Goal: Task Accomplishment & Management: Use online tool/utility

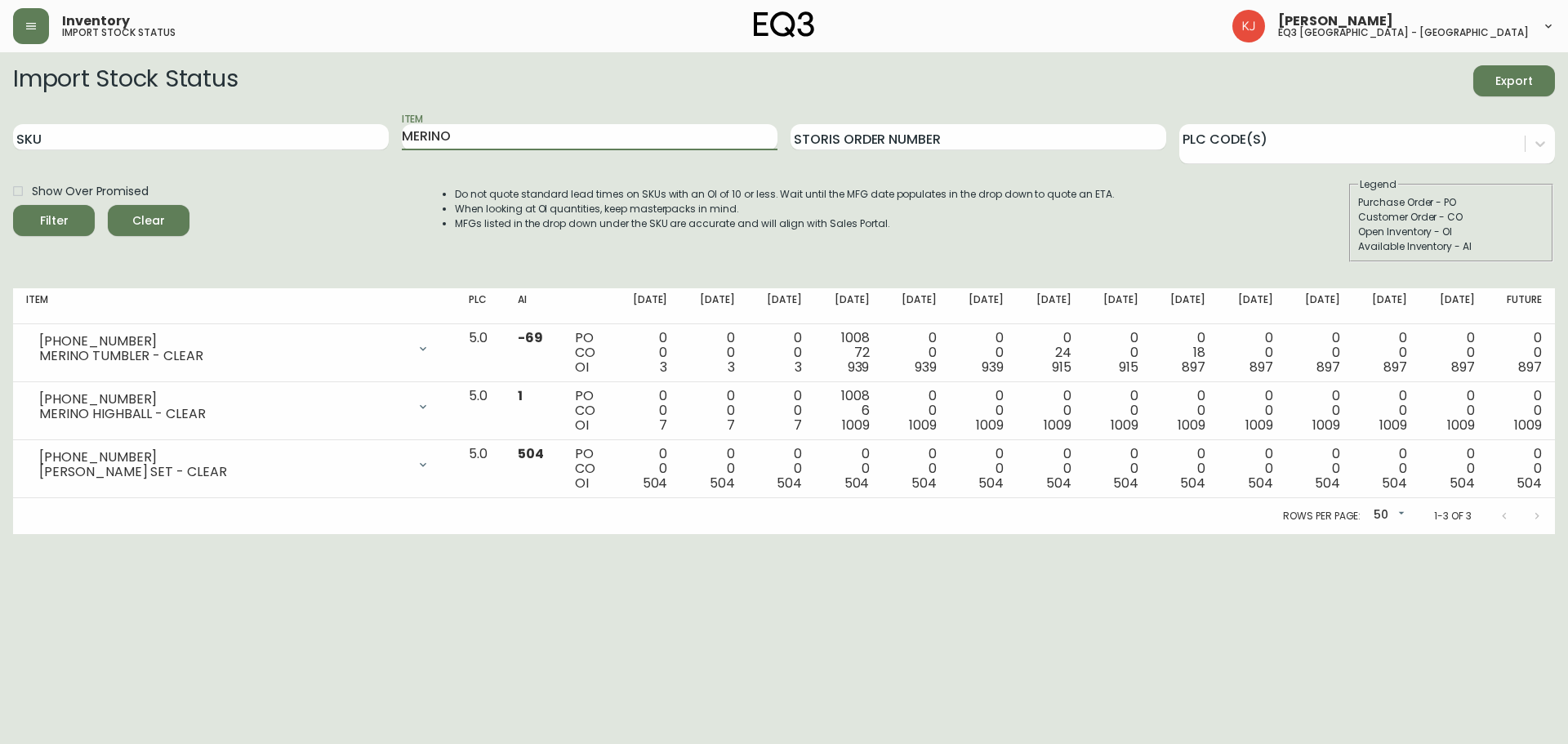
drag, startPoint x: 488, startPoint y: 137, endPoint x: 332, endPoint y: 111, distance: 158.2
click at [332, 111] on form "Import Stock Status Export SKU Item MERINO Storis Order Number PLC Code(s) Show…" at bounding box center [784, 164] width 1542 height 197
click at [308, 151] on div "SKU" at bounding box center [201, 137] width 376 height 53
click at [299, 145] on input "SKU" at bounding box center [201, 137] width 376 height 26
paste input "[PHONE_NUMBER]"
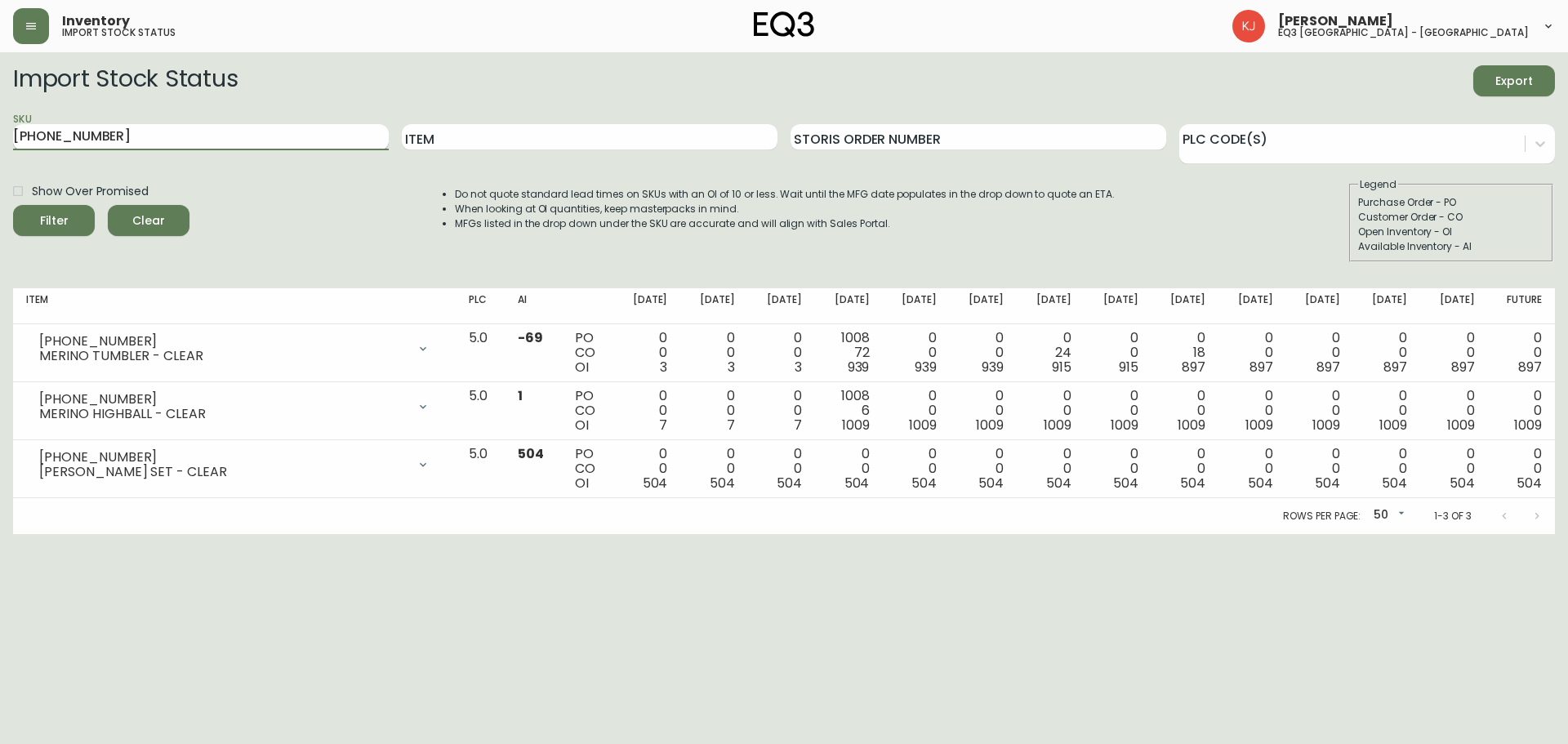
type input "[PHONE_NUMBER]"
click at [193, 107] on form "Import Stock Status Export SKU [PHONE_NUMBER] Item Storis Order Number PLC Code…" at bounding box center [784, 164] width 1542 height 197
click at [192, 116] on div "SKU [PHONE_NUMBER]" at bounding box center [201, 137] width 376 height 53
click at [192, 135] on input "[PHONE_NUMBER]" at bounding box center [201, 137] width 376 height 26
click at [13, 205] on button "Filter" at bounding box center [54, 220] width 82 height 31
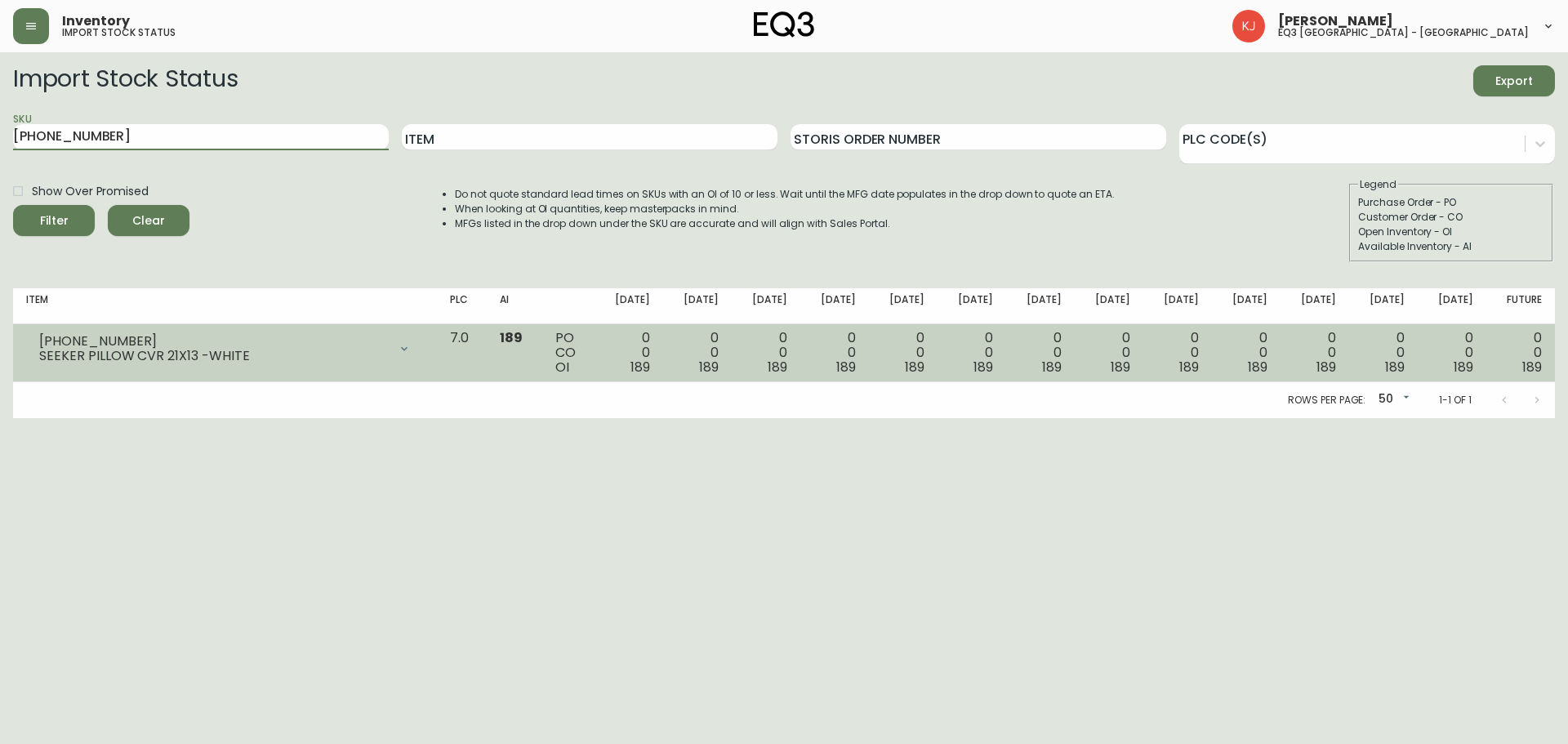
click at [437, 350] on td "[PHONE_NUMBER] SEEKER PILLOW CVR 21X13 -WHITE Opening Balance 189 ( [DATE] ) Av…" at bounding box center [225, 353] width 424 height 58
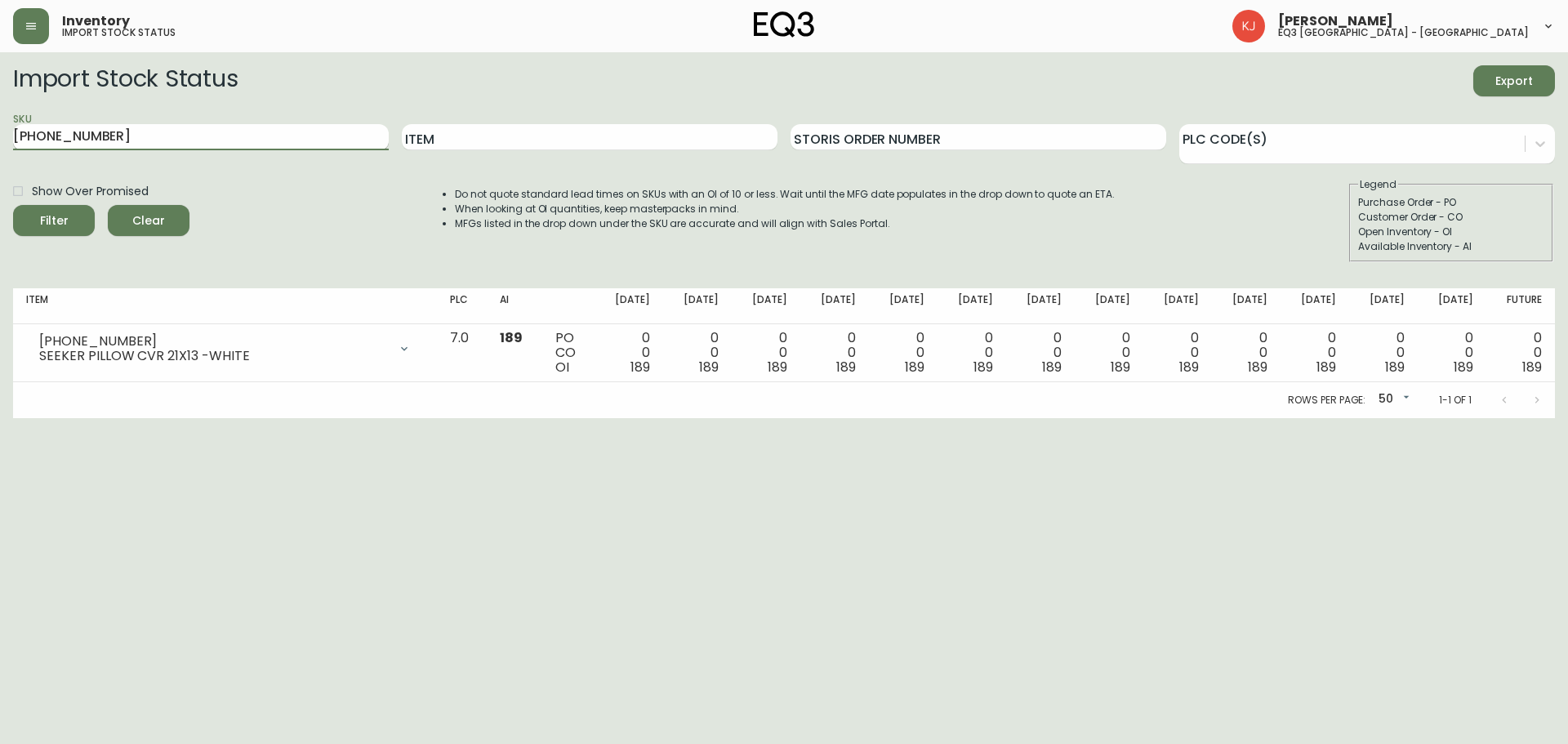
drag, startPoint x: 206, startPoint y: 144, endPoint x: 14, endPoint y: 145, distance: 192.0
click at [14, 145] on input "[PHONE_NUMBER]" at bounding box center [201, 137] width 376 height 26
drag, startPoint x: 510, startPoint y: 142, endPoint x: 513, endPoint y: 131, distance: 11.4
click at [512, 140] on input "Item" at bounding box center [590, 137] width 376 height 26
type input "MERINO"
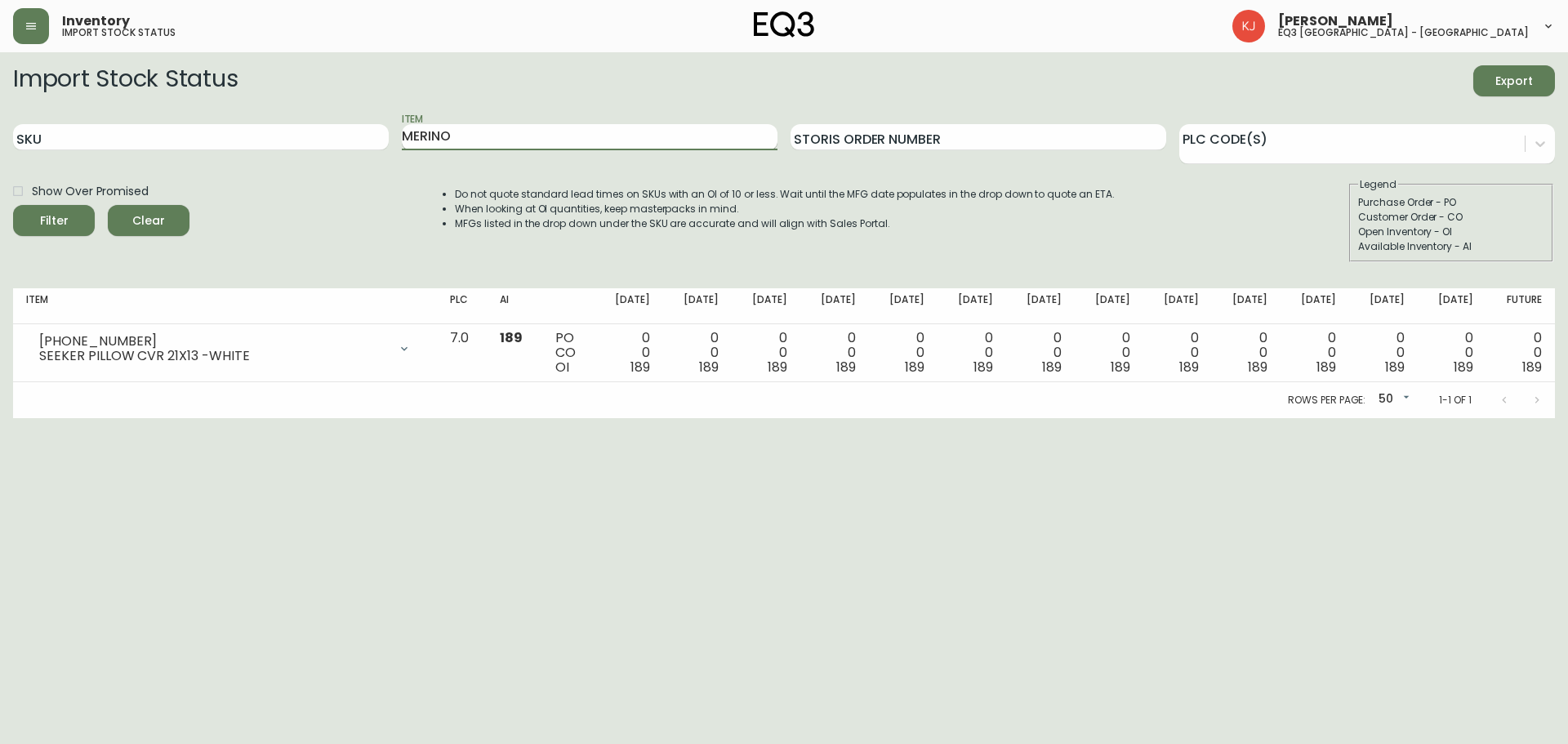
click at [13, 205] on button "Filter" at bounding box center [54, 220] width 82 height 31
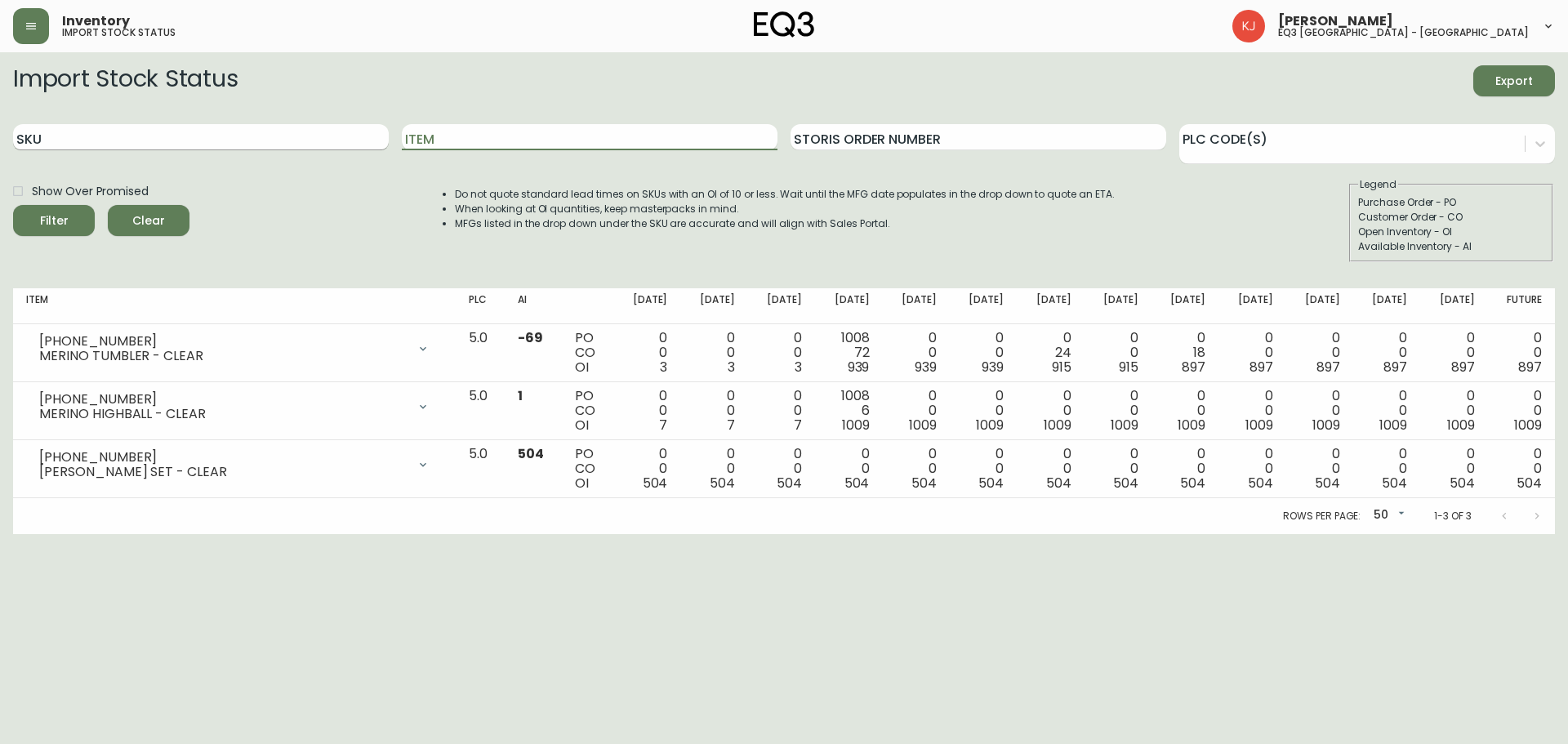
click at [168, 149] on input "SKU" at bounding box center [201, 137] width 376 height 26
click at [474, 133] on input "Item" at bounding box center [590, 137] width 376 height 26
type input "Garrido"
click at [13, 205] on button "Filter" at bounding box center [54, 220] width 82 height 31
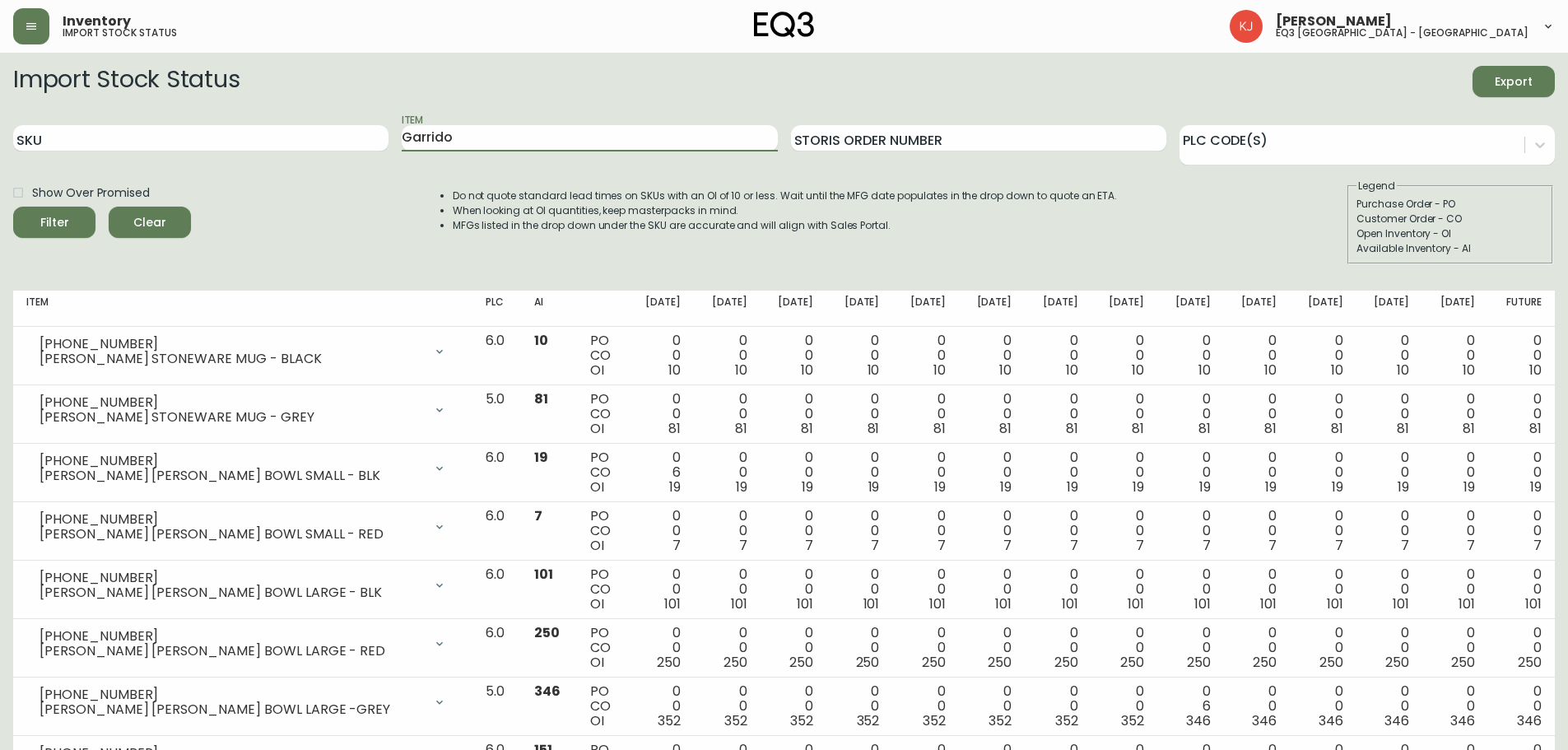
click at [538, 153] on div "Item [PERSON_NAME]" at bounding box center [589, 138] width 375 height 53
click at [526, 147] on input "Garrido" at bounding box center [589, 138] width 375 height 26
drag, startPoint x: 526, startPoint y: 147, endPoint x: 341, endPoint y: 150, distance: 185.0
click at [341, 150] on div "SKU Item [PERSON_NAME] Storis Order Number PLC Code(s)" at bounding box center [784, 138] width 1542 height 53
type input "vero"
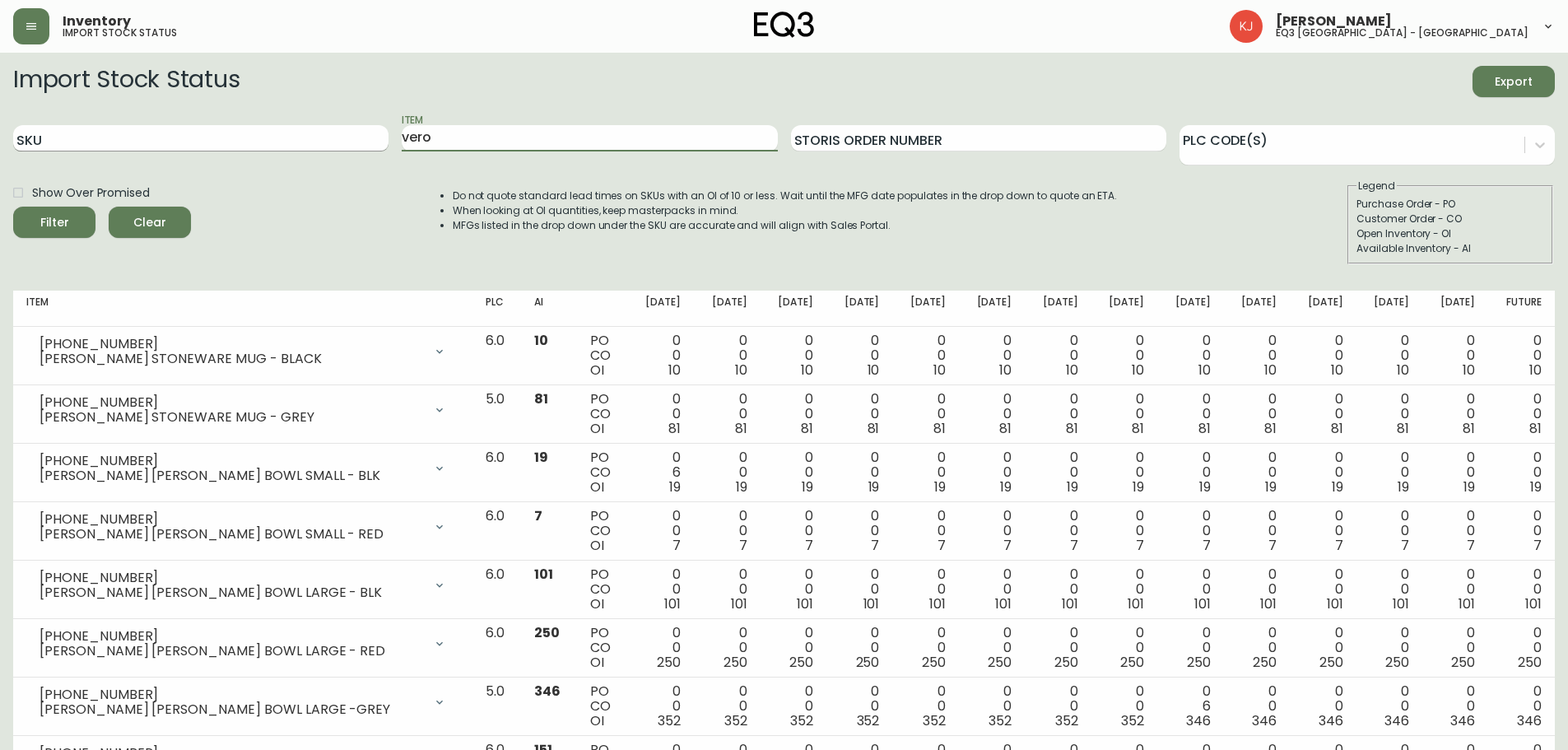
click at [14, 207] on button "Filter" at bounding box center [54, 222] width 82 height 31
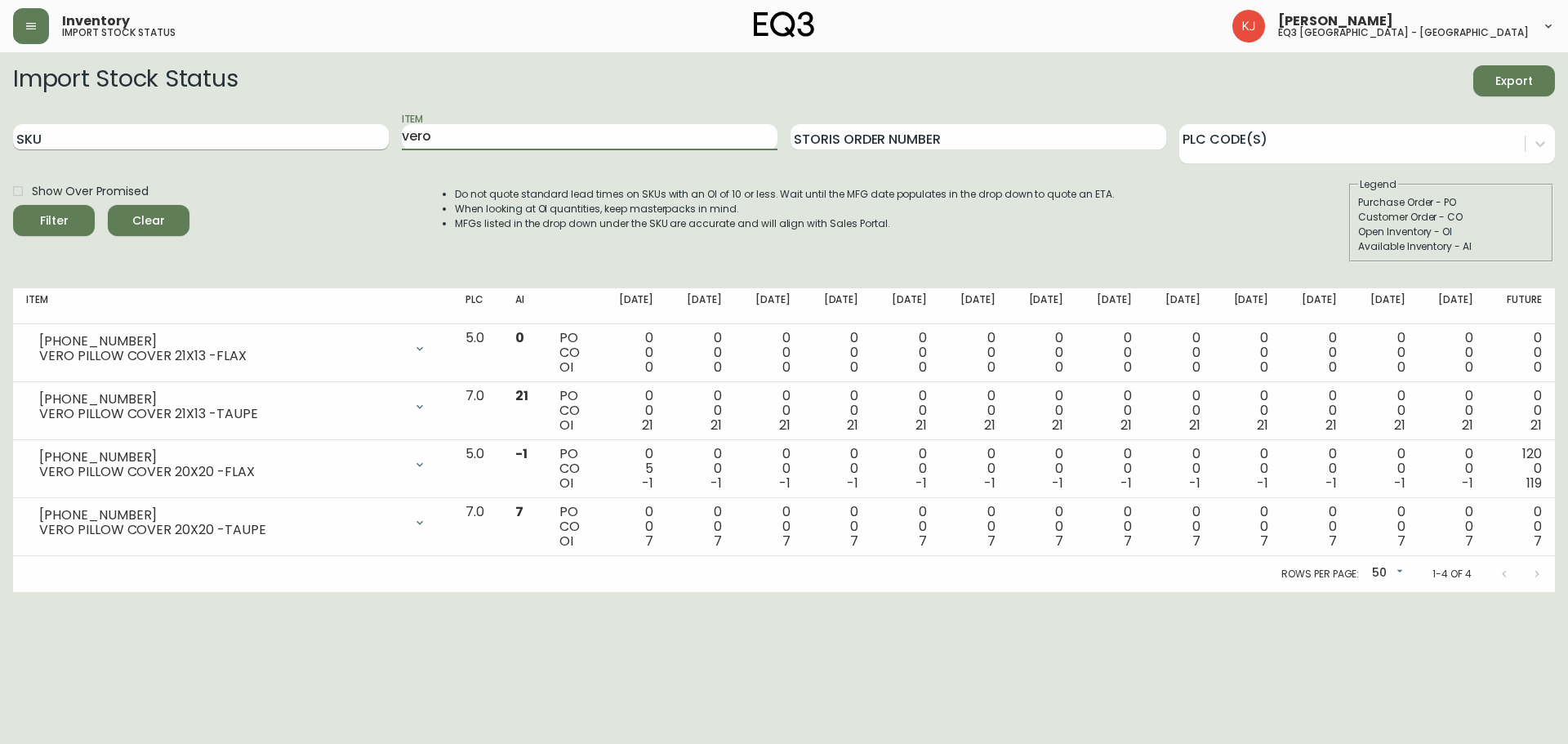
drag, startPoint x: 467, startPoint y: 143, endPoint x: 348, endPoint y: 141, distance: 119.0
click at [348, 141] on div "SKU Item vero Storis Order Number PLC Code(s)" at bounding box center [784, 137] width 1542 height 53
click at [342, 138] on input "SKU" at bounding box center [201, 137] width 376 height 26
paste input "[PHONE_NUMBER]"
type input "[PHONE_NUMBER]"
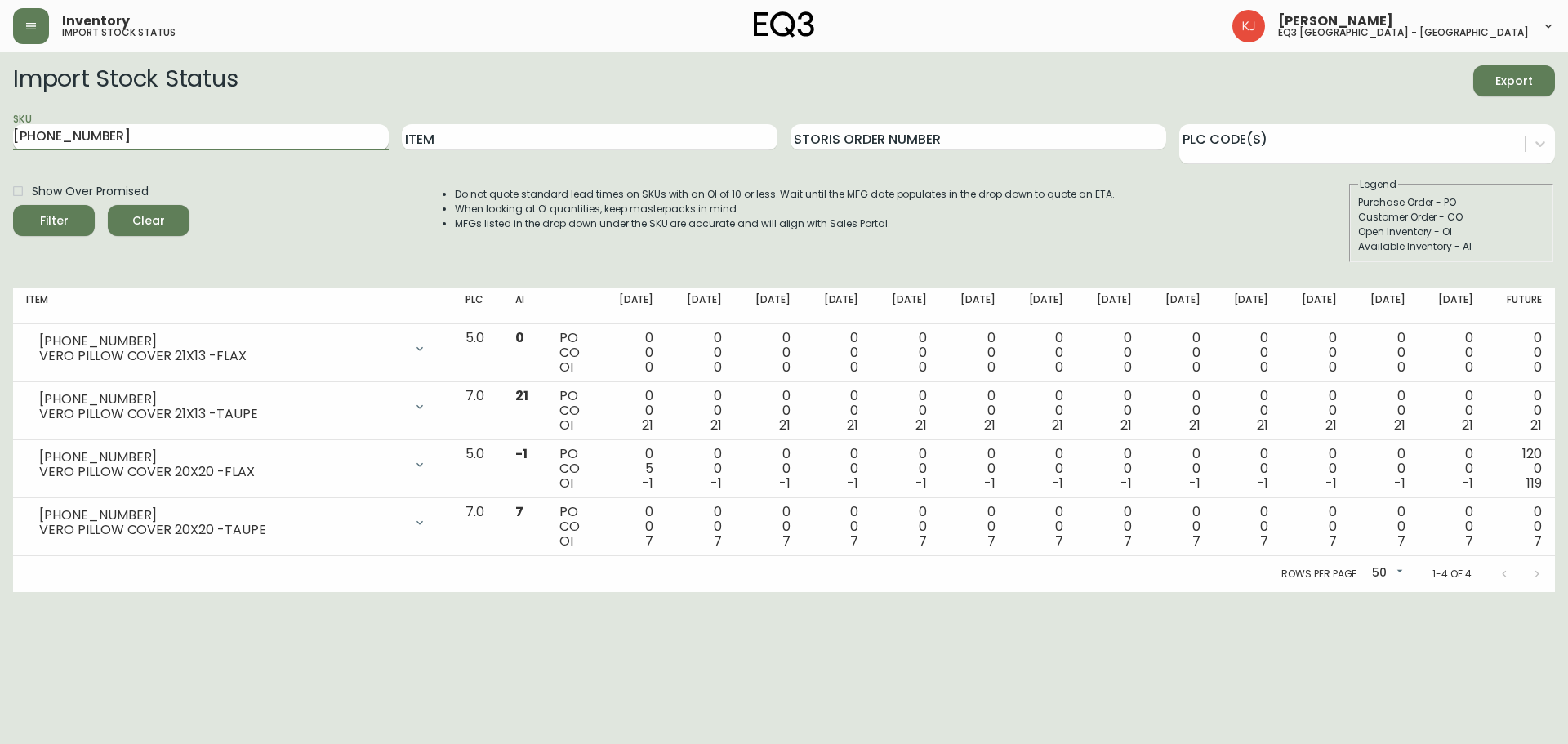
click at [13, 205] on button "Filter" at bounding box center [54, 220] width 82 height 31
